Goal: Task Accomplishment & Management: Use online tool/utility

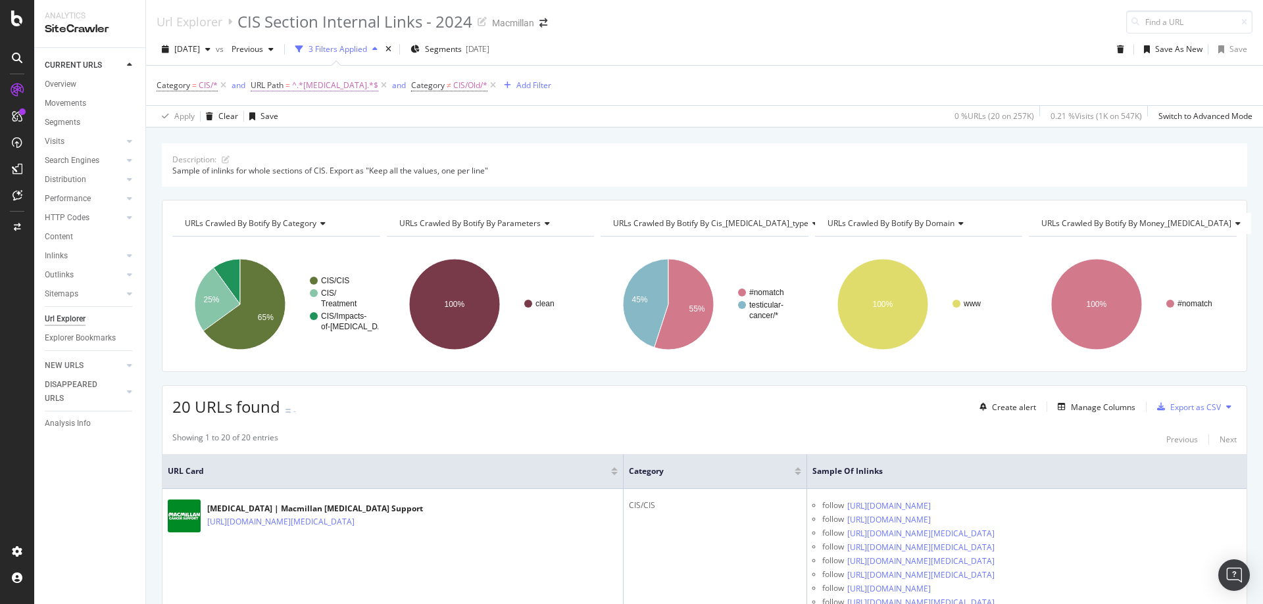
click at [337, 86] on span "^.*[MEDICAL_DATA].*$" at bounding box center [335, 85] width 86 height 18
click at [285, 134] on input "[MEDICAL_DATA]" at bounding box center [324, 140] width 124 height 21
type input "travel"
click at [400, 166] on div "Apply" at bounding box center [395, 167] width 20 height 11
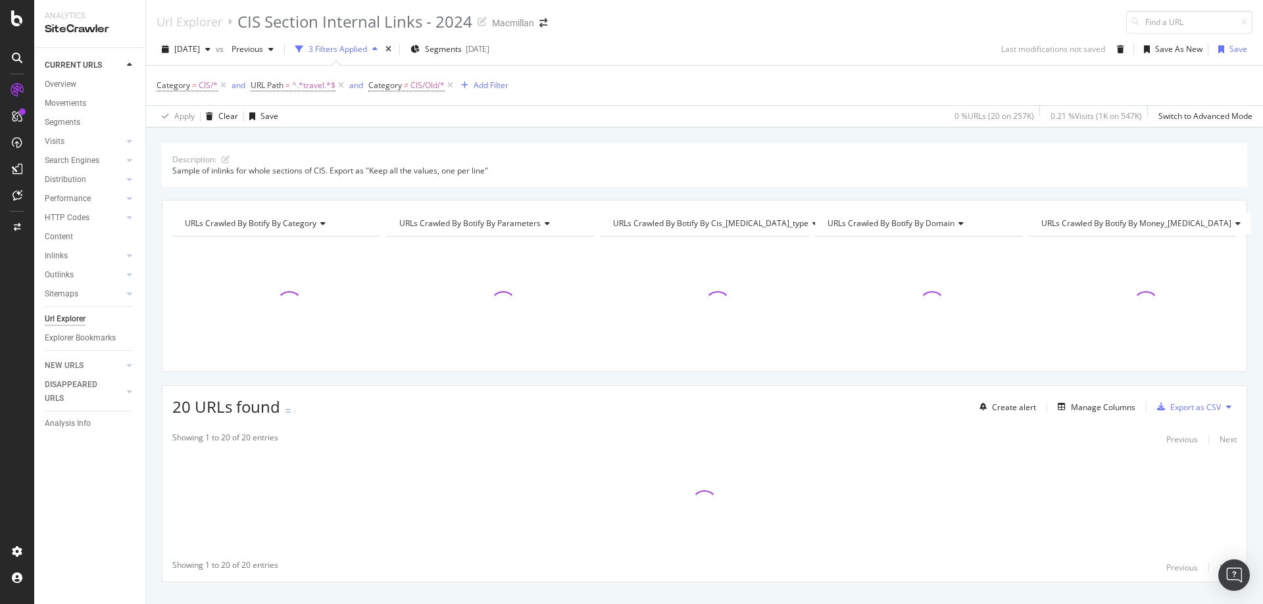
scroll to position [24, 0]
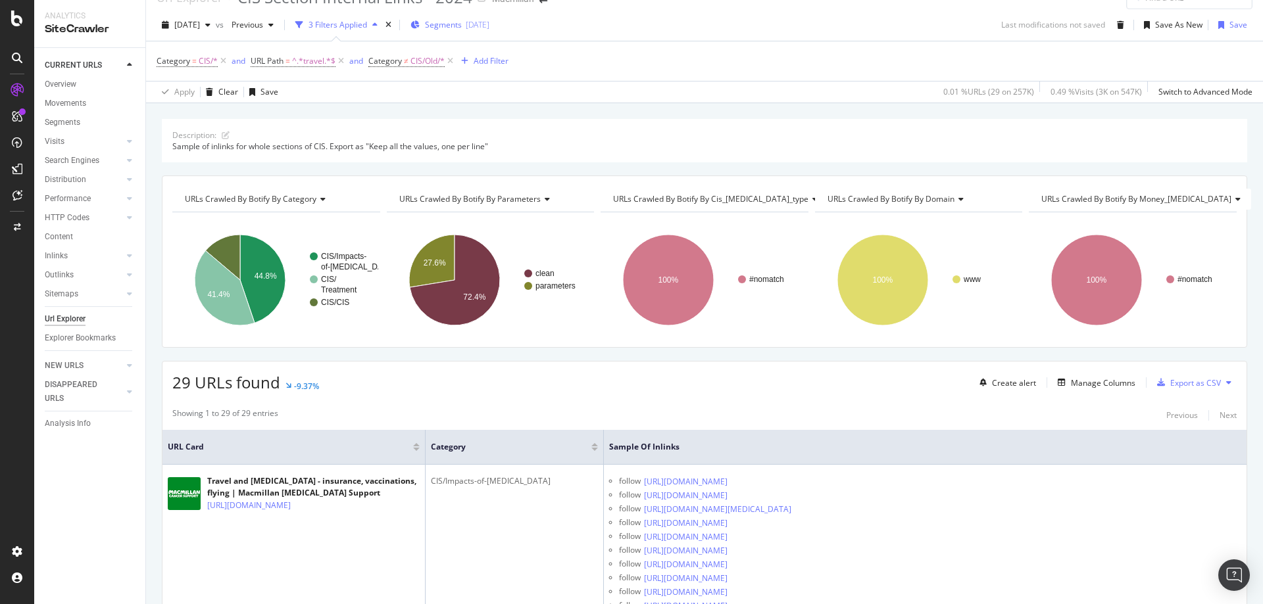
click at [495, 17] on button "Segments [DATE]" at bounding box center [449, 24] width 89 height 21
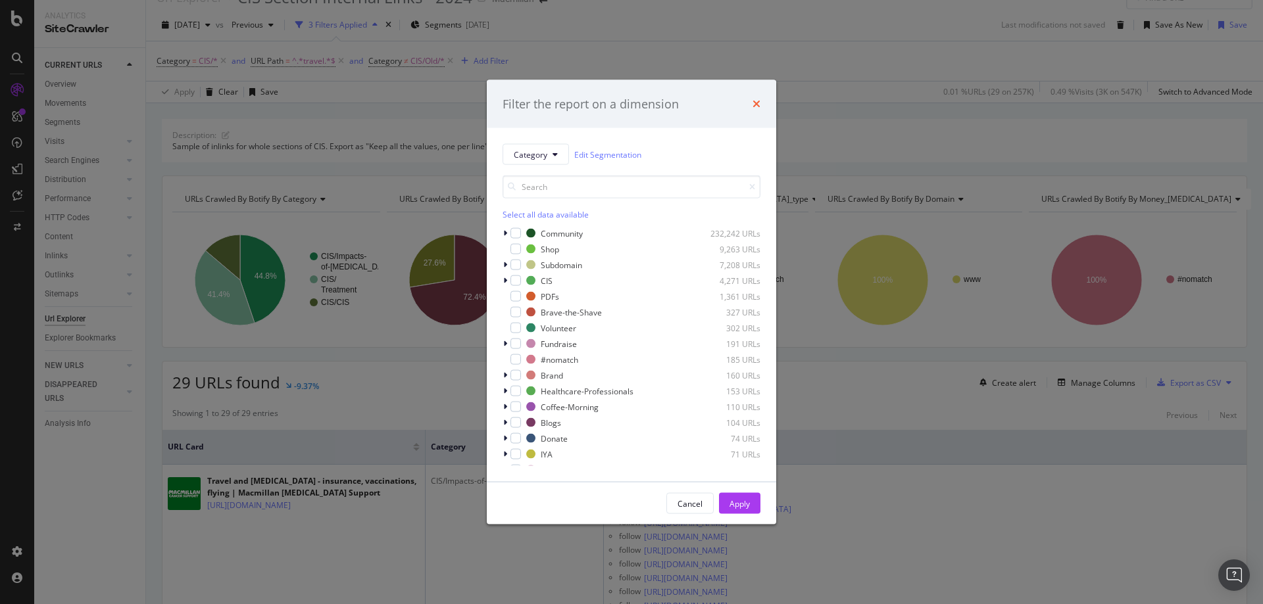
click at [755, 101] on icon "times" at bounding box center [756, 104] width 8 height 11
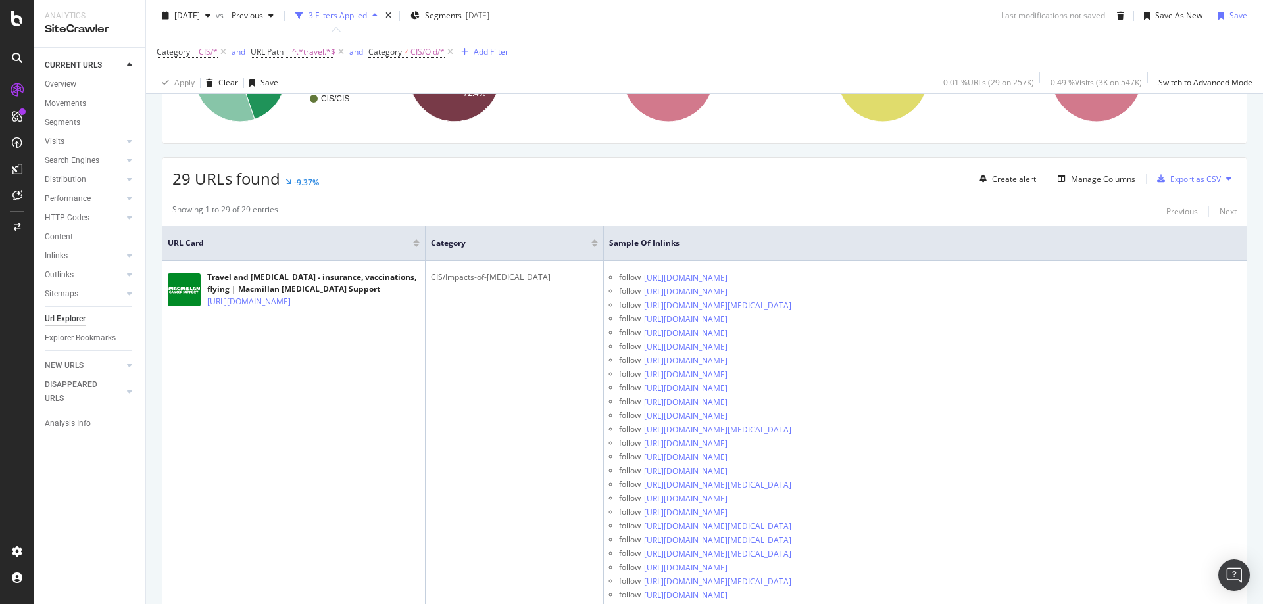
scroll to position [0, 0]
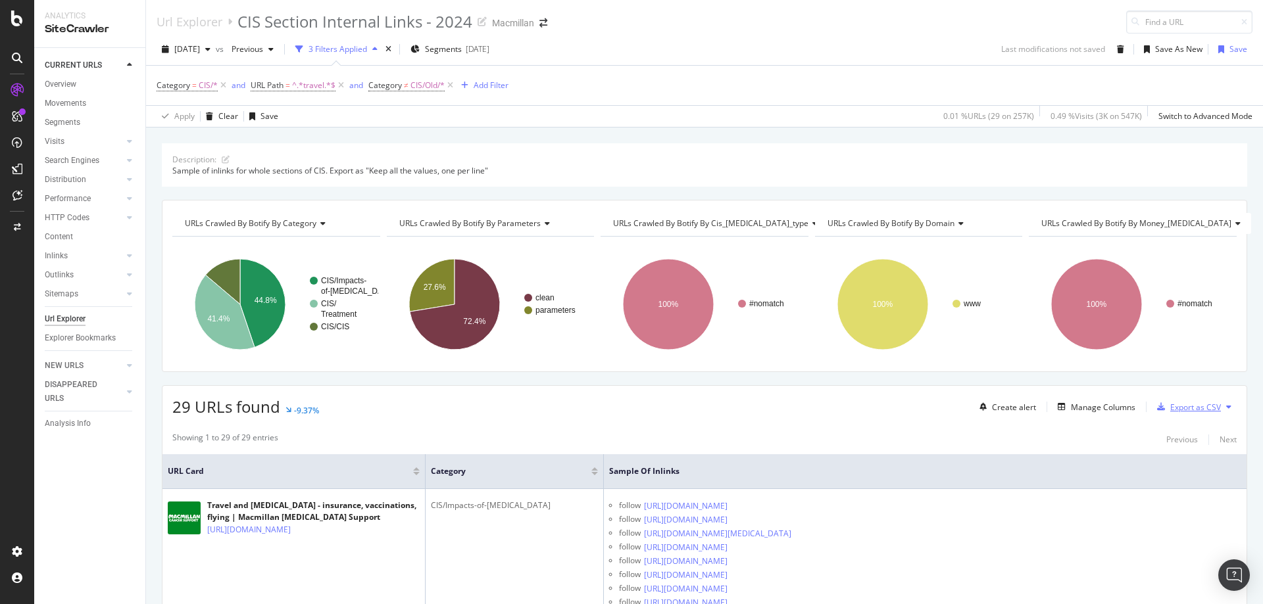
click at [1189, 406] on div "Export as CSV" at bounding box center [1195, 407] width 51 height 11
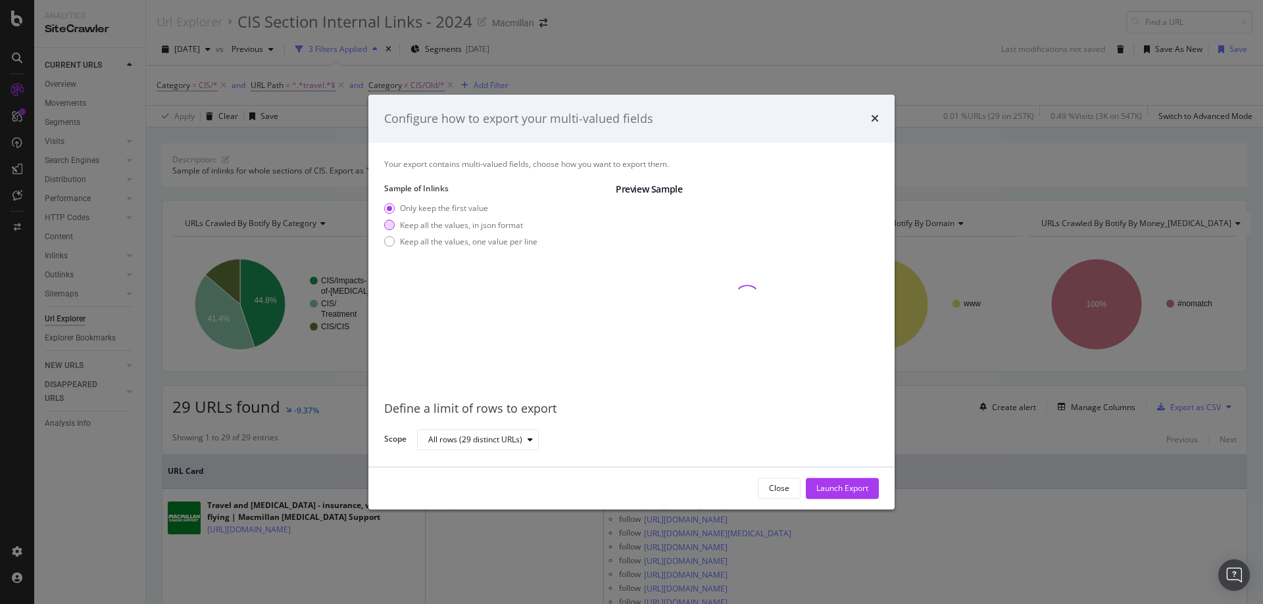
click at [416, 225] on div "Keep all the values, in json format" at bounding box center [461, 225] width 123 height 11
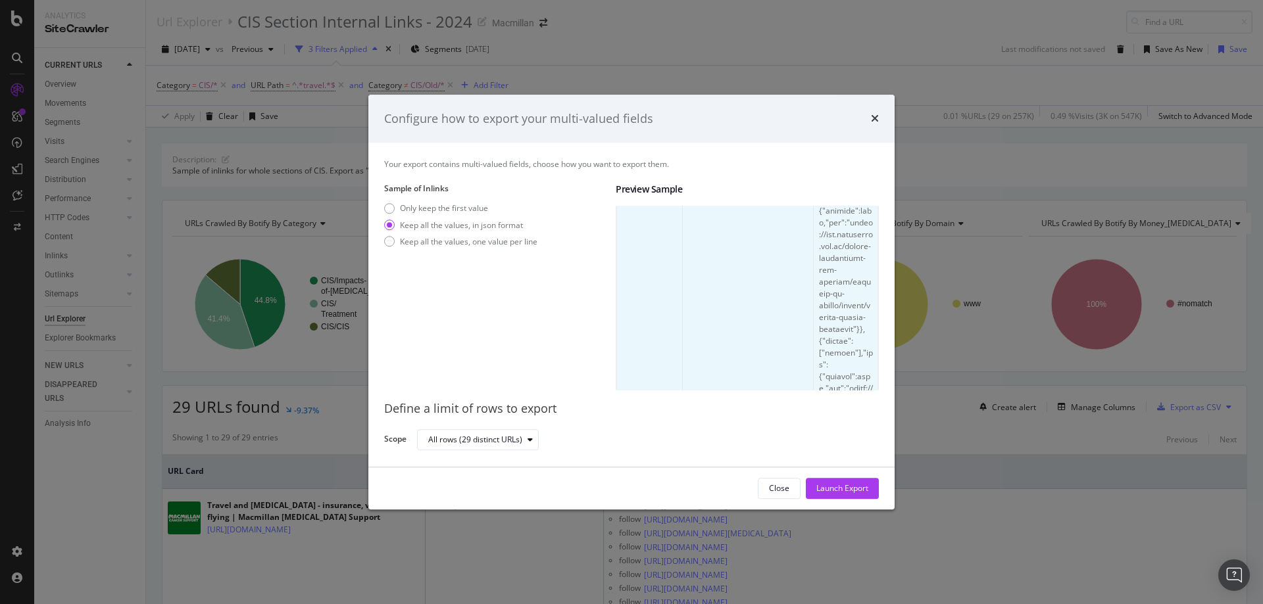
scroll to position [1479, 0]
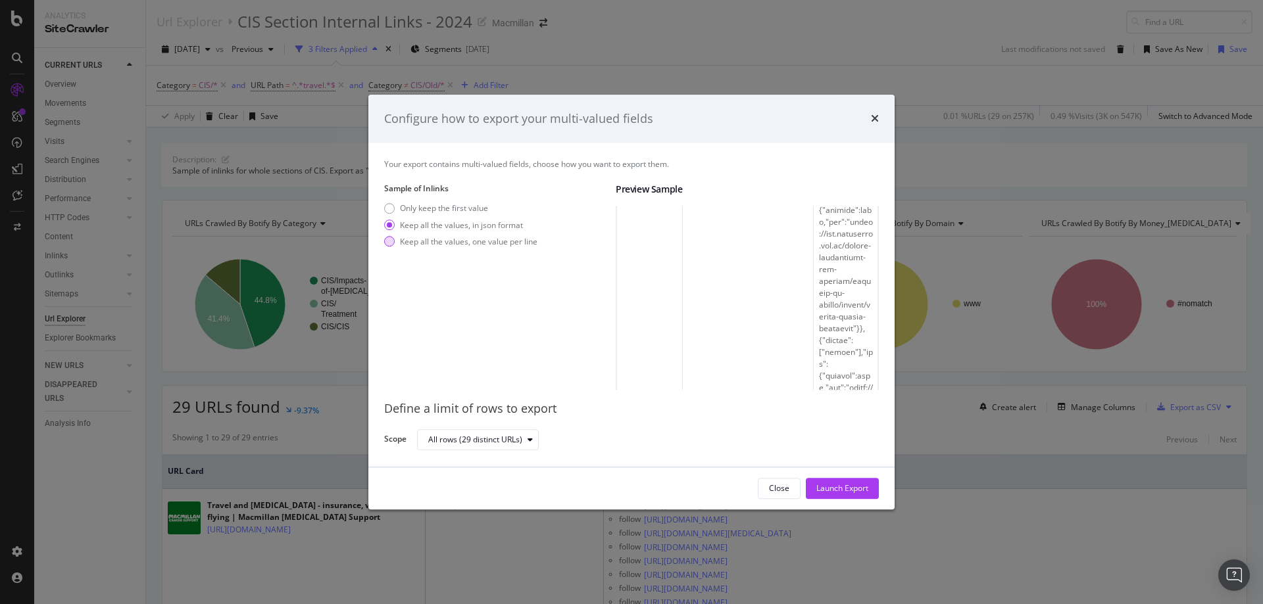
click at [421, 238] on div "Keep all the values, one value per line" at bounding box center [468, 241] width 137 height 11
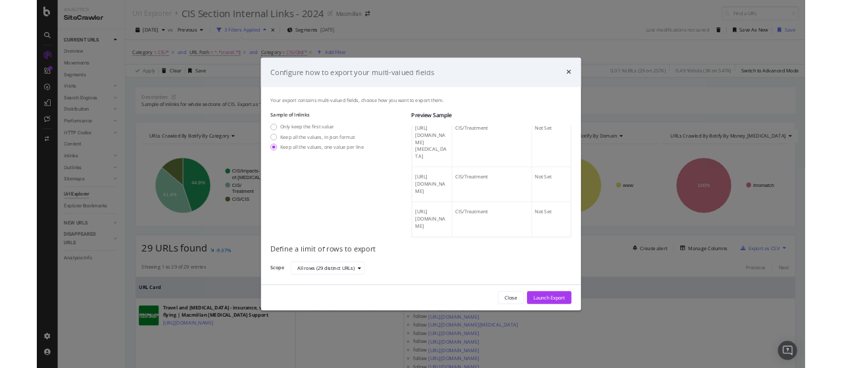
scroll to position [2039, 0]
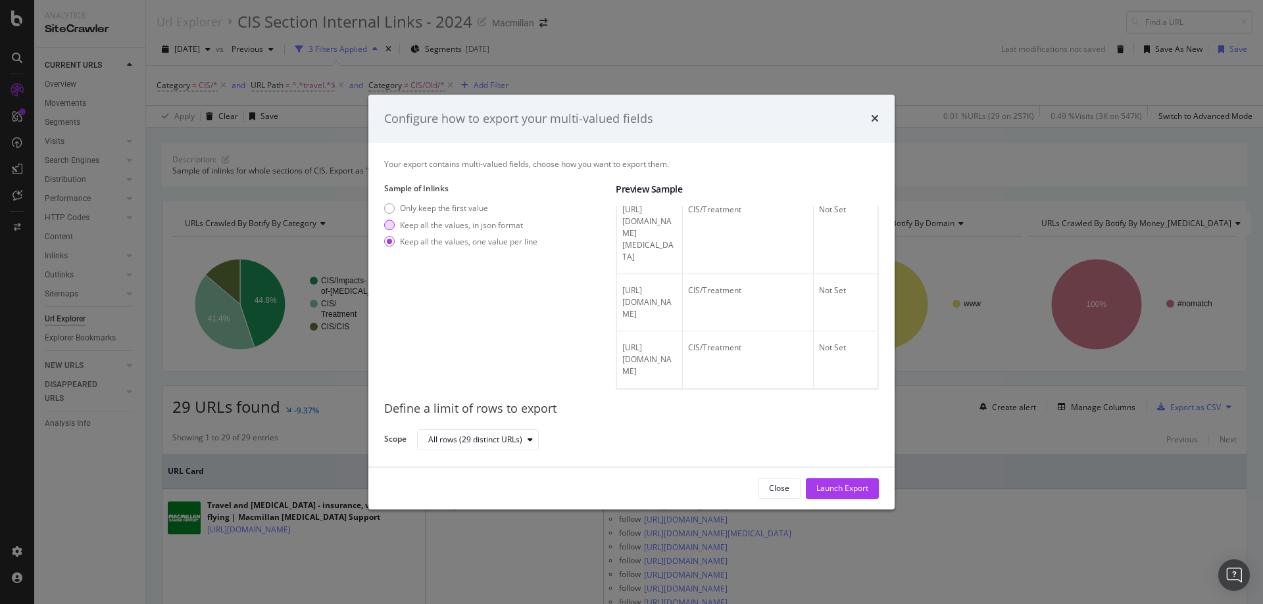
click at [425, 223] on div "Keep all the values, in json format" at bounding box center [461, 225] width 123 height 11
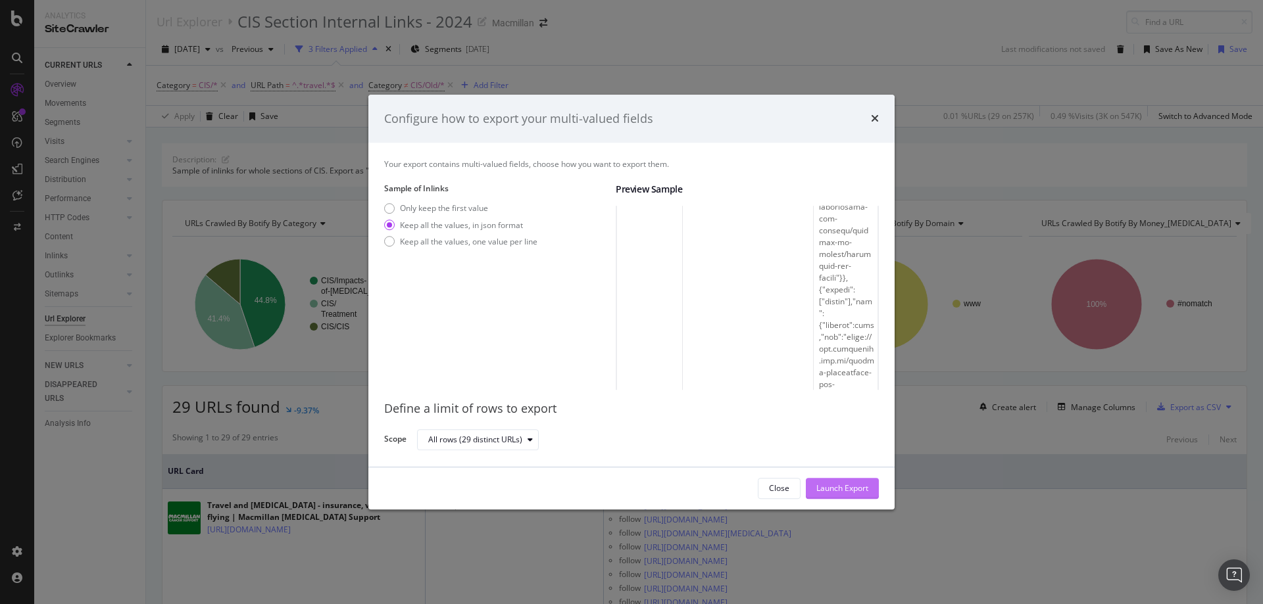
click at [858, 487] on div "Launch Export" at bounding box center [842, 488] width 52 height 11
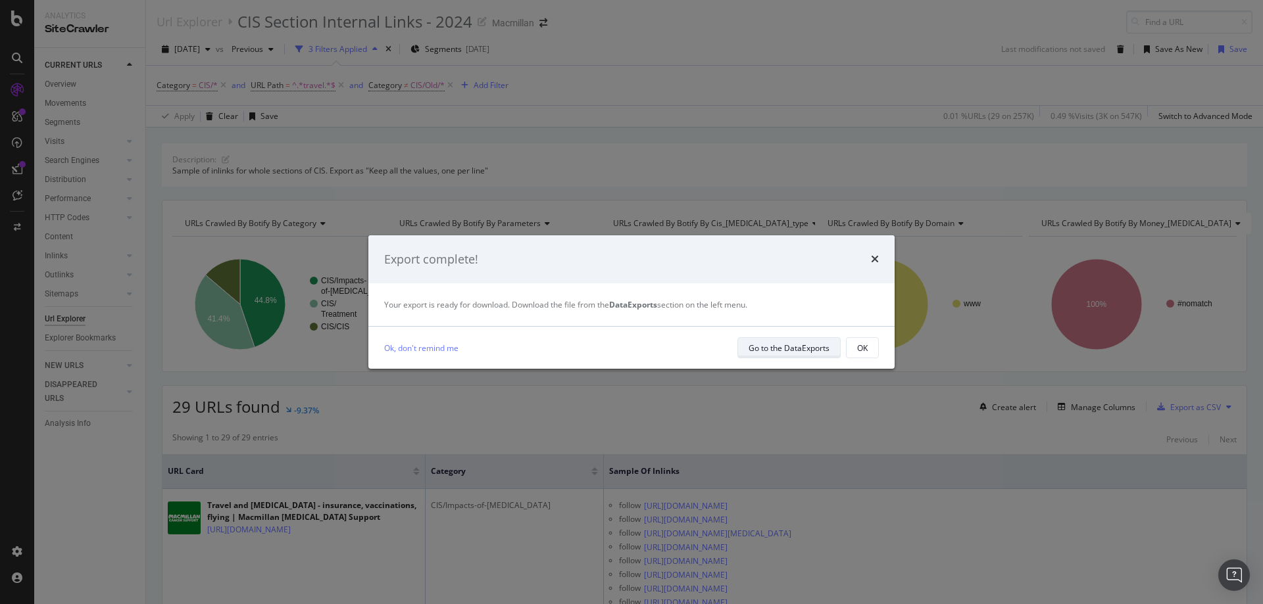
click at [802, 349] on div "Go to the DataExports" at bounding box center [788, 348] width 81 height 11
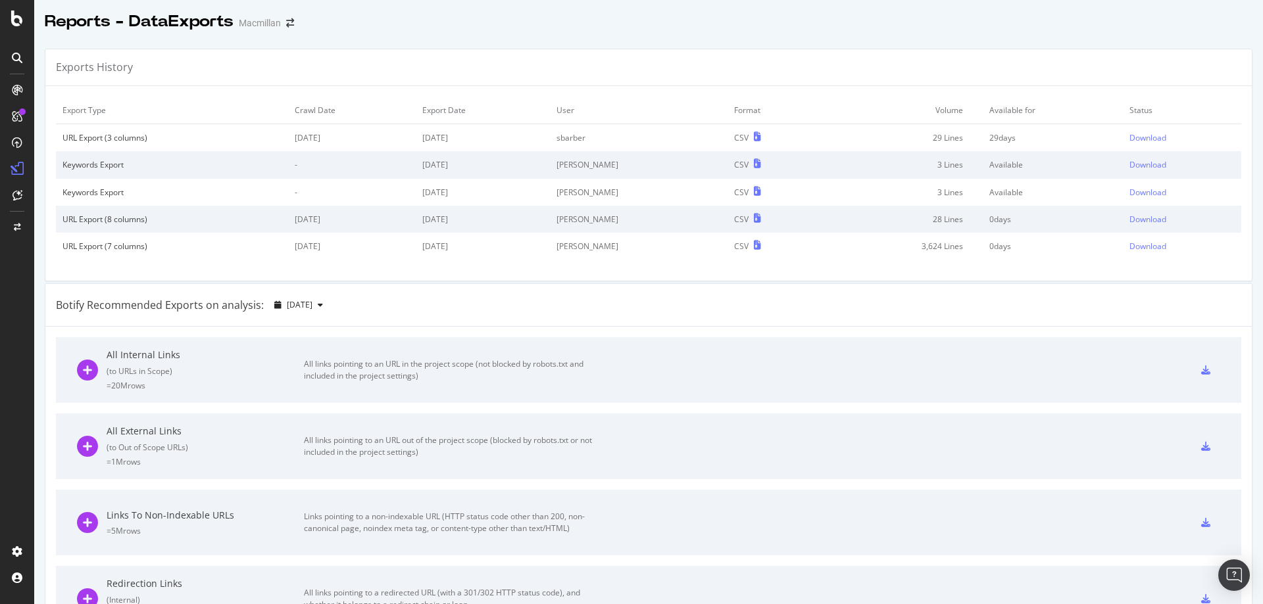
click at [494, 139] on td "[DATE]" at bounding box center [483, 138] width 134 height 28
click at [1132, 143] on div "Download" at bounding box center [1147, 137] width 37 height 11
